Goal: Task Accomplishment & Management: Use online tool/utility

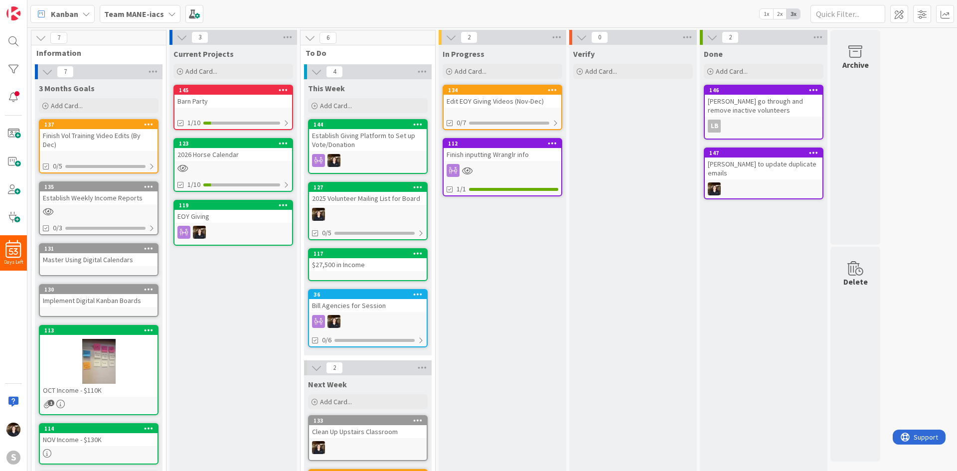
click at [506, 173] on div at bounding box center [503, 170] width 118 height 13
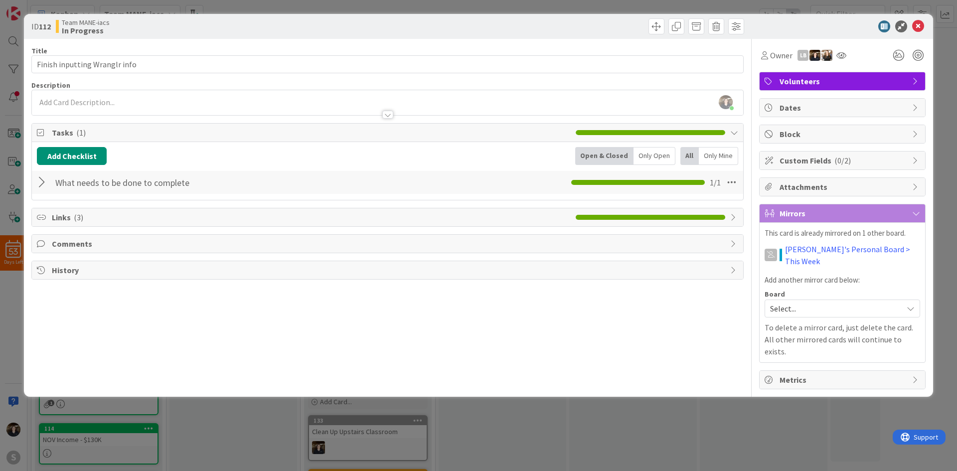
click at [45, 180] on div at bounding box center [43, 182] width 13 height 18
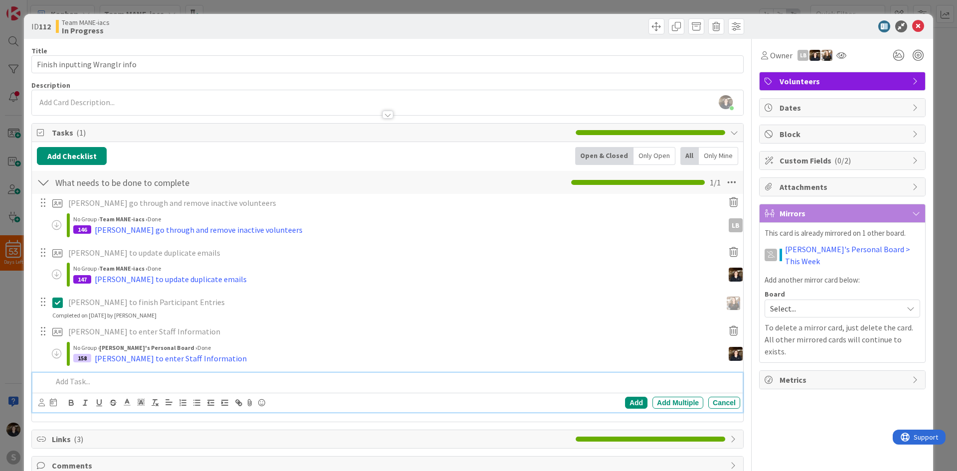
click at [70, 383] on p at bounding box center [394, 381] width 684 height 11
click at [55, 384] on p "Add in Volunteer Jobs that were left off report" at bounding box center [394, 381] width 684 height 11
click at [40, 404] on icon at bounding box center [41, 402] width 6 height 7
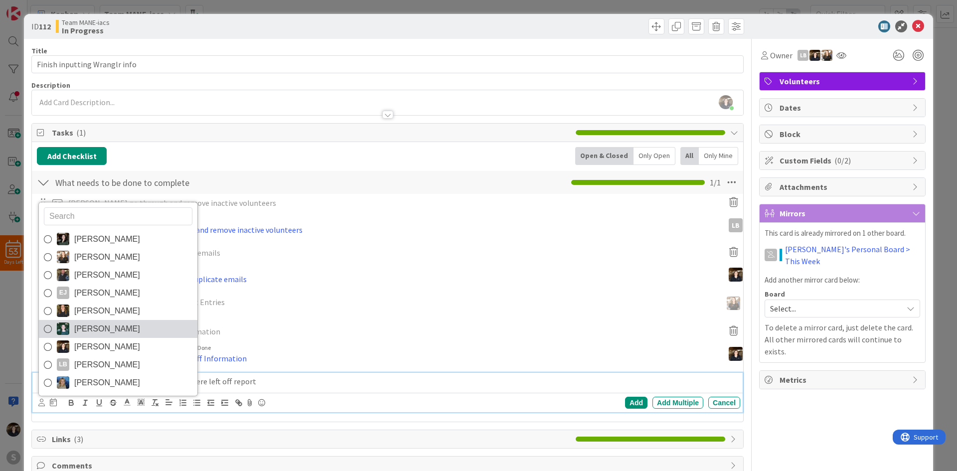
click at [46, 330] on icon at bounding box center [48, 329] width 8 height 15
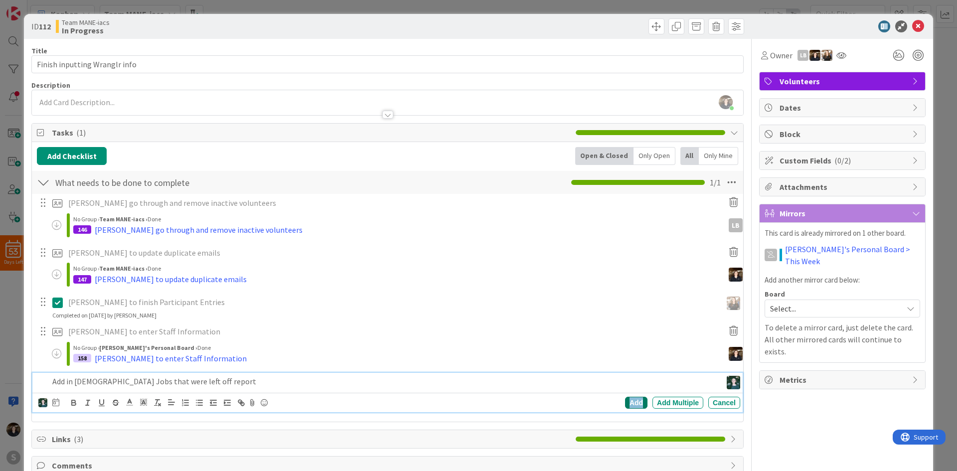
click at [625, 404] on div "Add" at bounding box center [636, 403] width 22 height 12
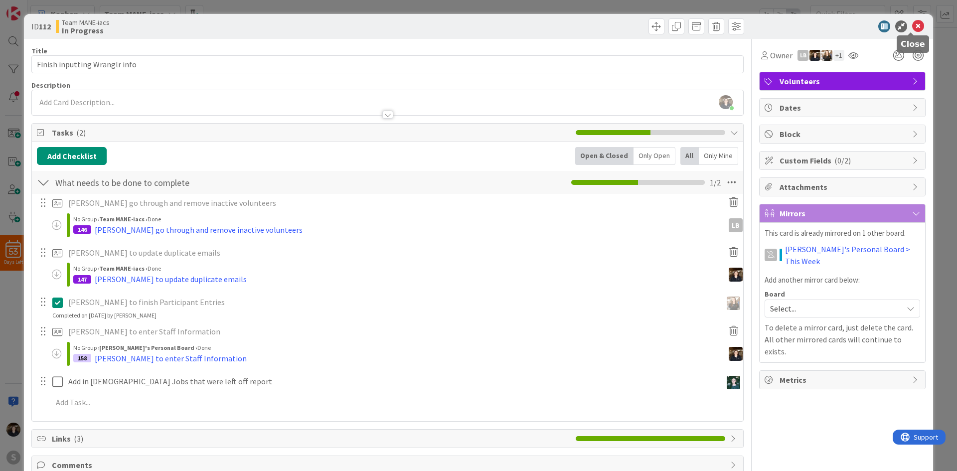
click at [912, 25] on icon at bounding box center [918, 26] width 12 height 12
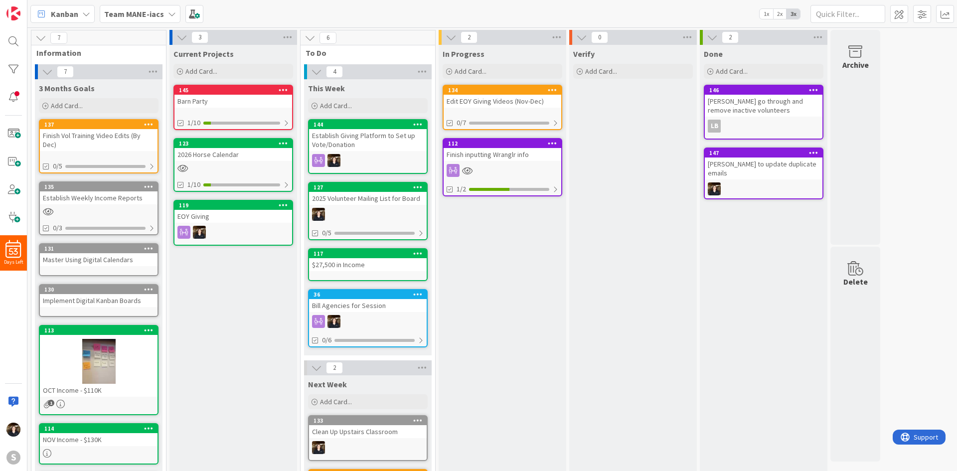
click at [161, 12] on div "Team MANE-iacs" at bounding box center [140, 14] width 81 height 18
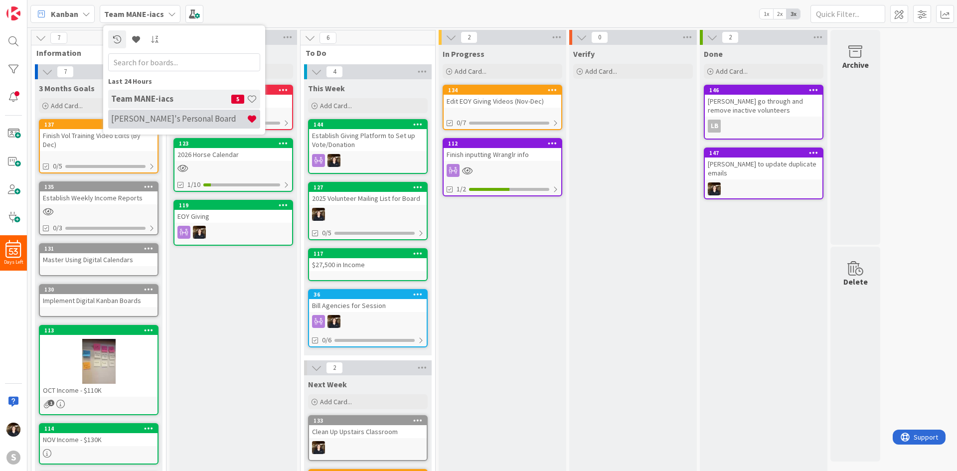
click at [155, 122] on h4 "[PERSON_NAME]'s Personal Board" at bounding box center [179, 119] width 136 height 10
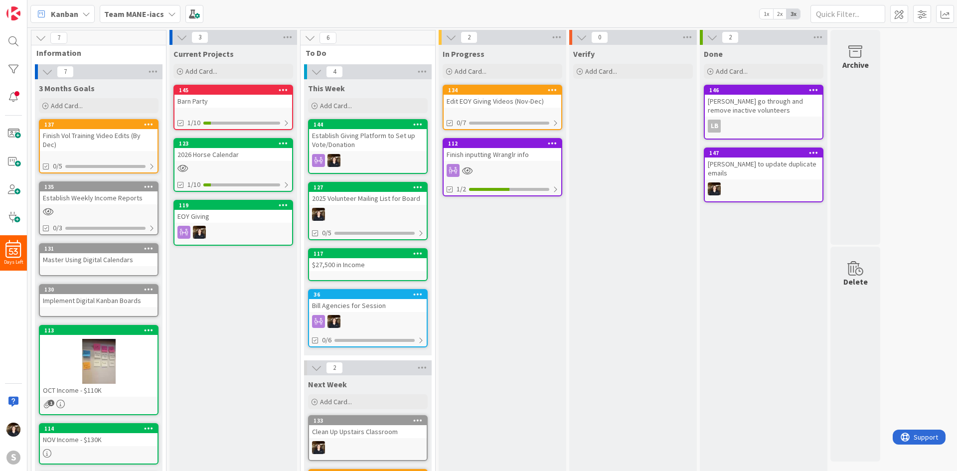
click at [168, 11] on icon at bounding box center [172, 14] width 8 height 8
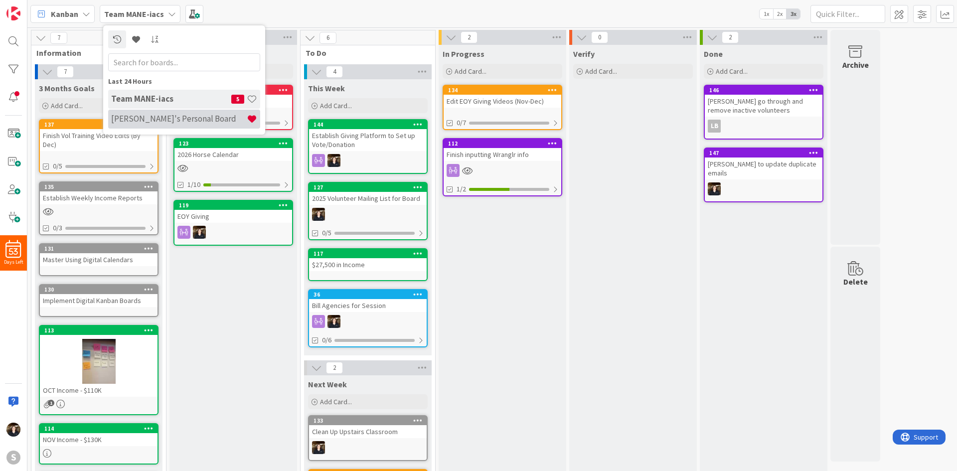
click at [161, 116] on h4 "[PERSON_NAME]'s Personal Board" at bounding box center [179, 119] width 136 height 10
